Goal: Check status

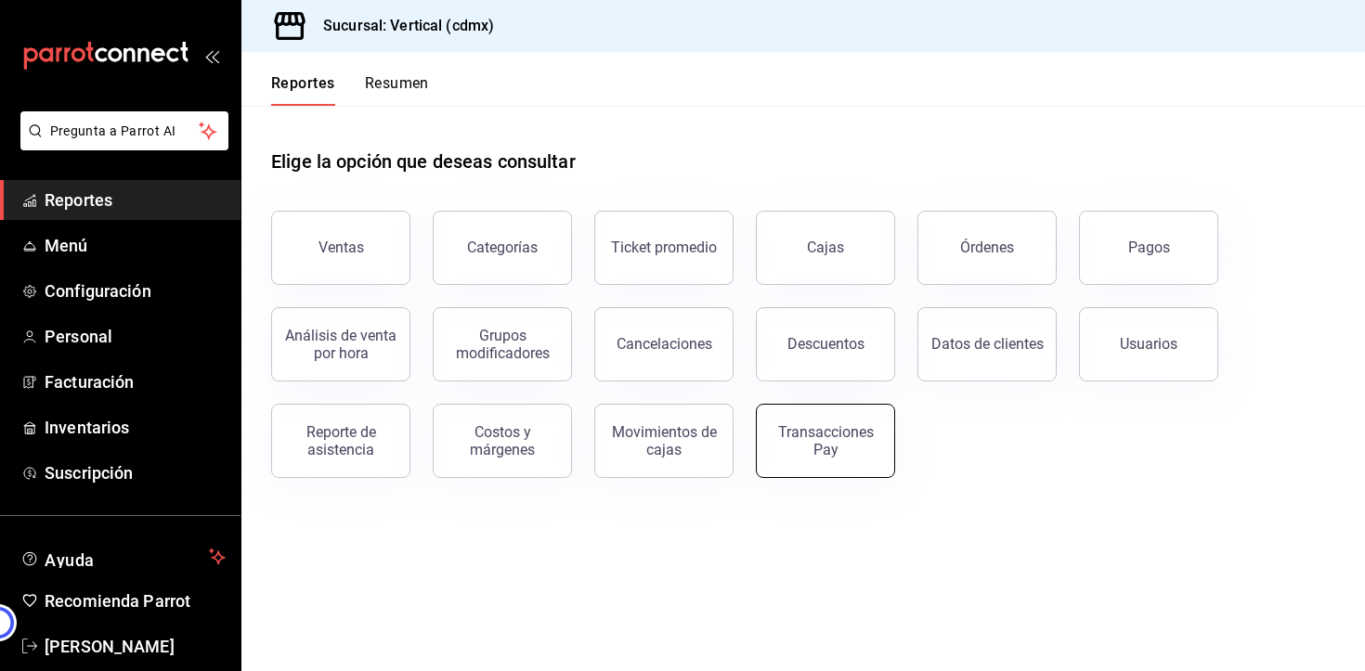
click at [811, 444] on div "Transacciones Pay" at bounding box center [825, 440] width 115 height 35
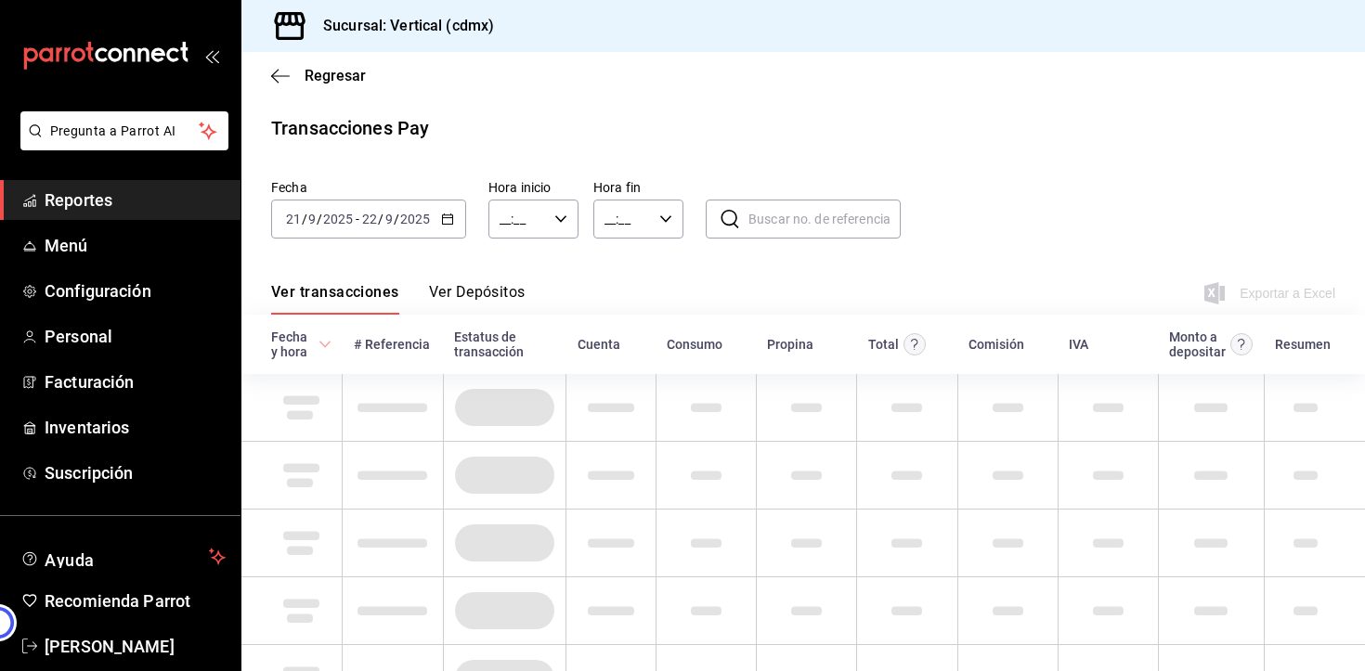
type input "00:00"
type input "23:59"
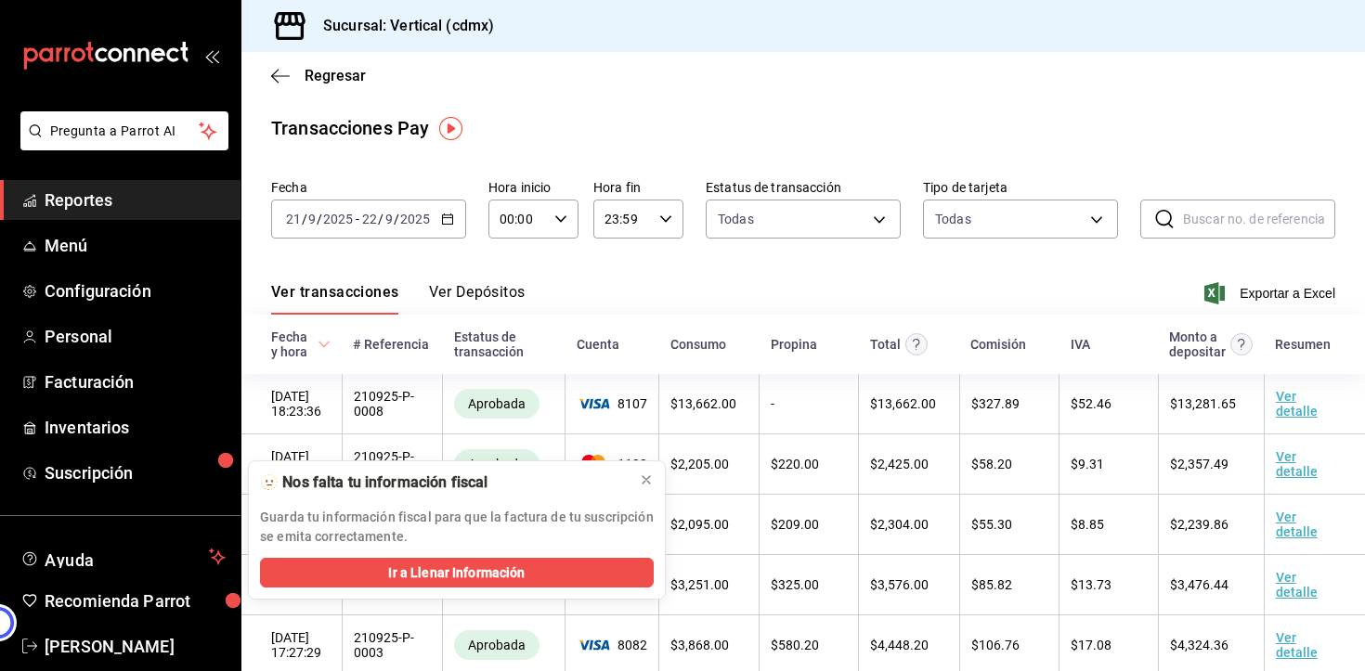
click at [452, 293] on button "Ver Depósitos" at bounding box center [477, 299] width 97 height 32
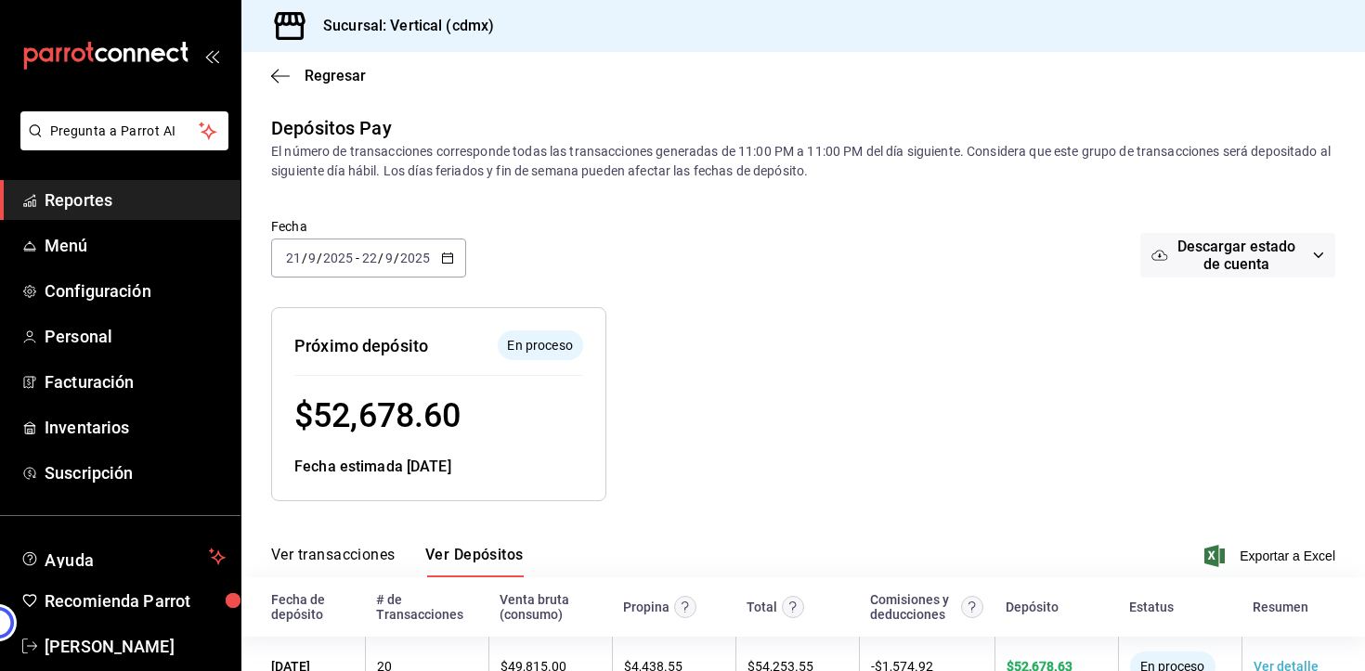
click at [450, 254] on \(Stroke\) "button" at bounding box center [447, 259] width 11 height 10
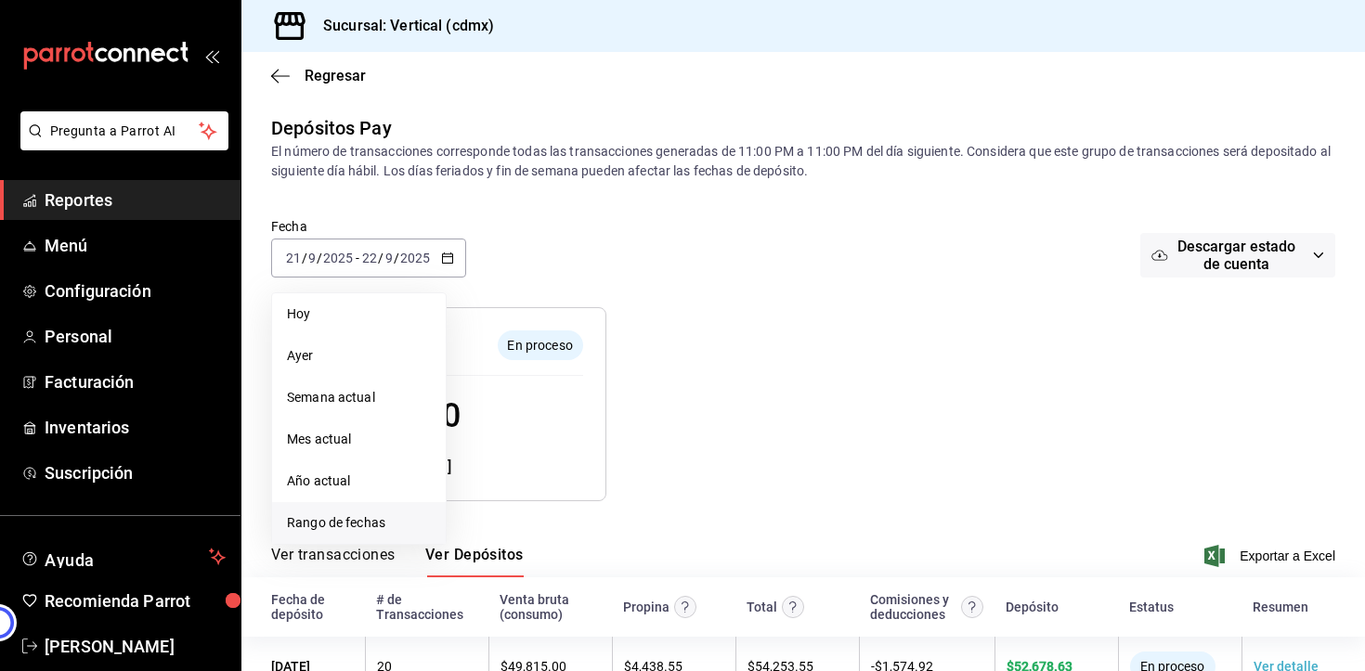
click at [358, 525] on span "Rango de fechas" at bounding box center [359, 524] width 144 height 20
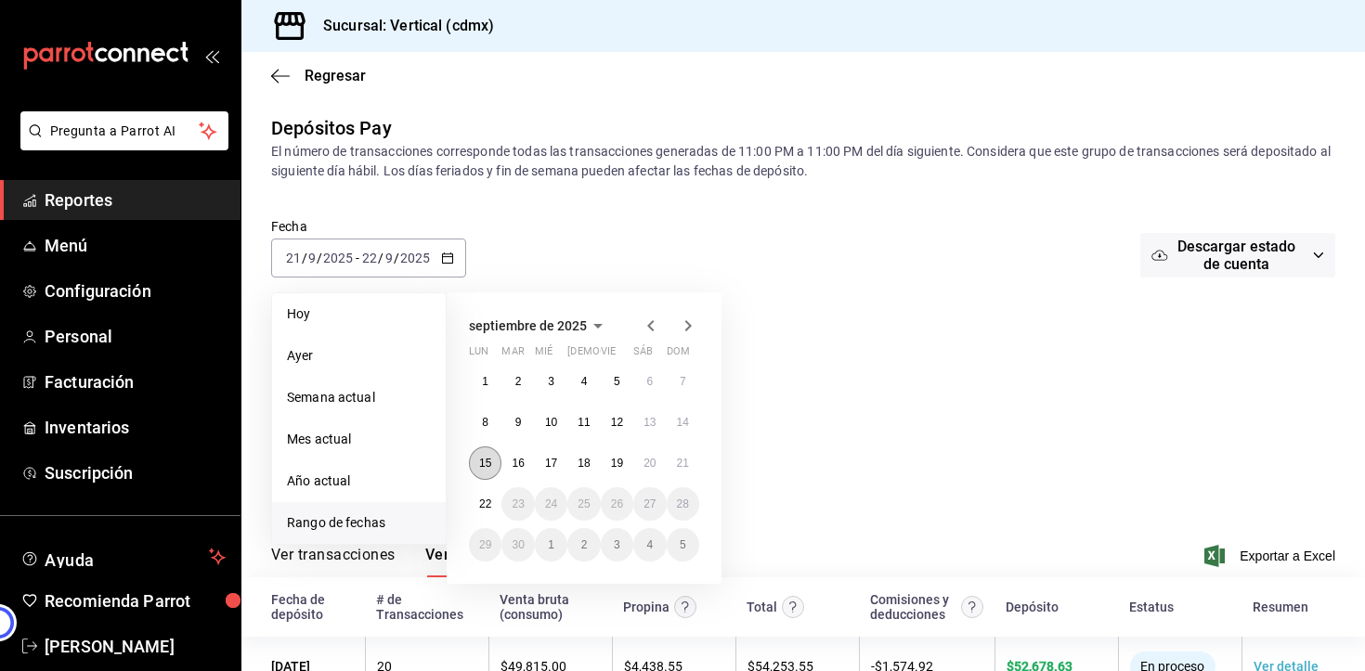
click at [479, 463] on abbr "15" at bounding box center [485, 463] width 12 height 13
click at [487, 499] on abbr "22" at bounding box center [485, 504] width 12 height 13
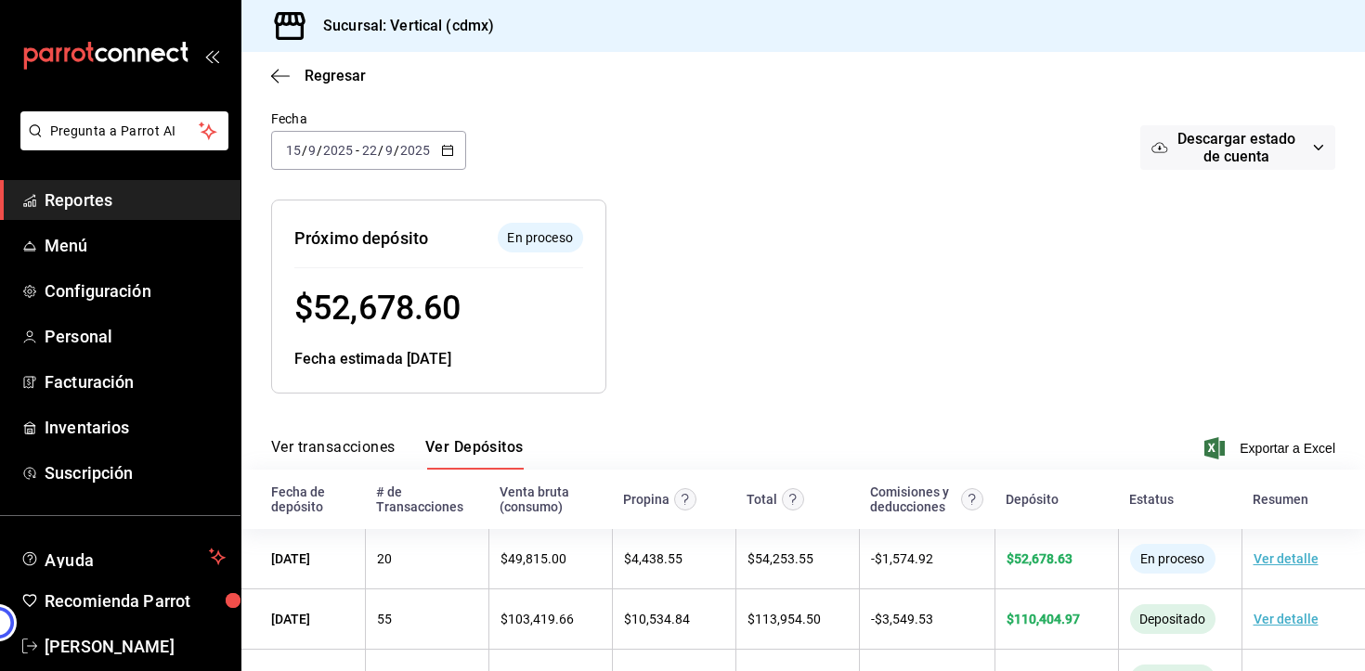
scroll to position [151, 0]
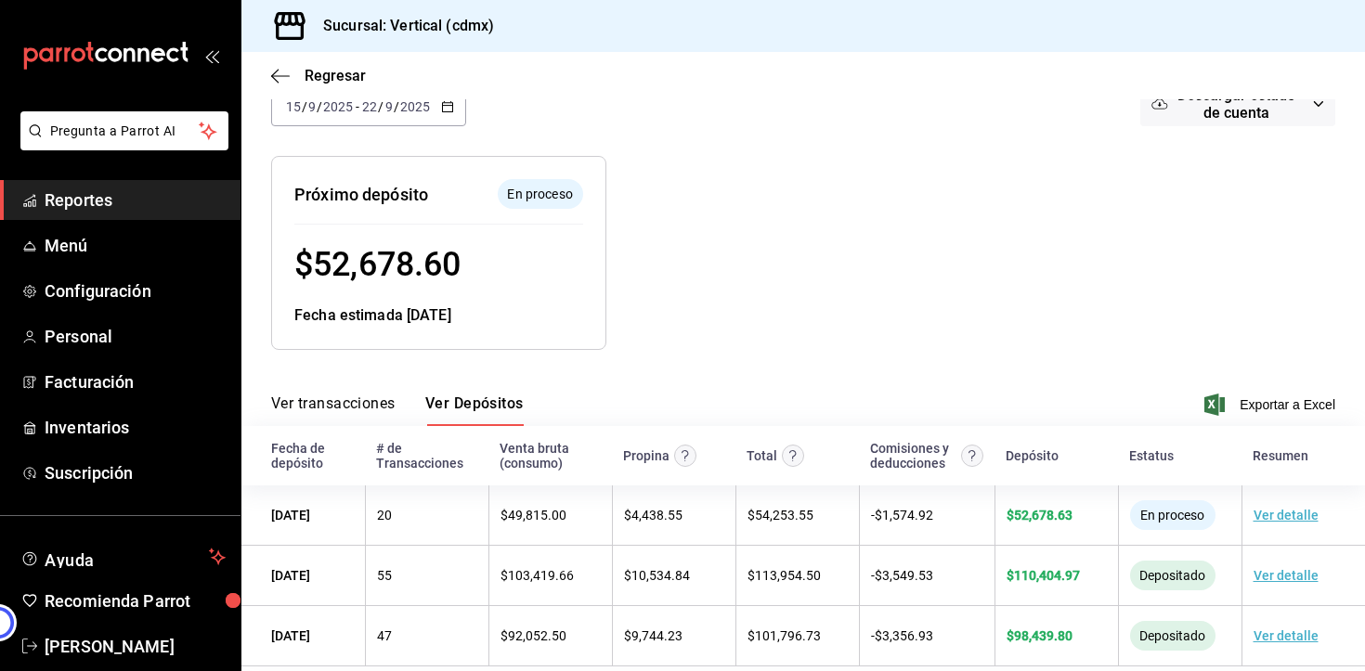
click at [659, 289] on div at bounding box center [879, 238] width 547 height 224
